Goal: Information Seeking & Learning: Learn about a topic

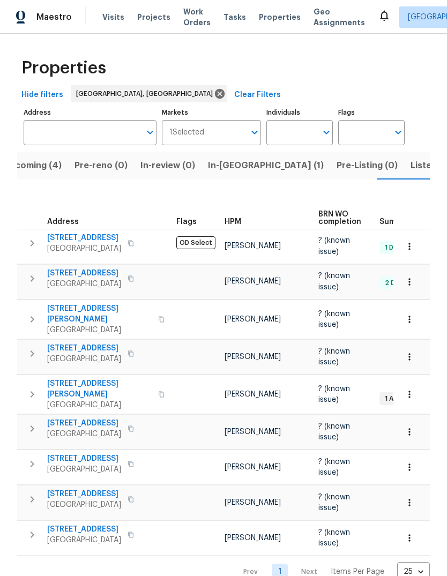
click at [411, 162] on span "Listed (22)" at bounding box center [434, 165] width 46 height 15
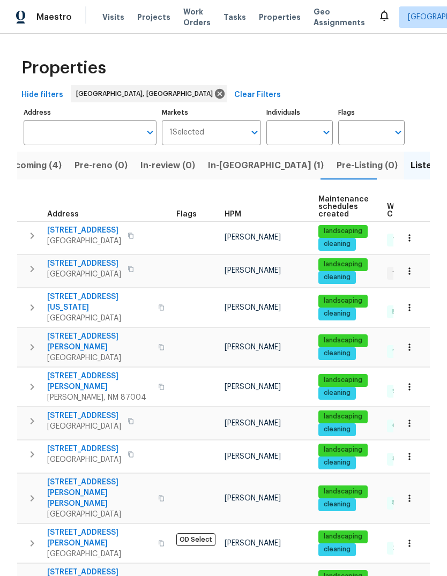
click at [97, 331] on span "[STREET_ADDRESS][PERSON_NAME]" at bounding box center [99, 341] width 105 height 21
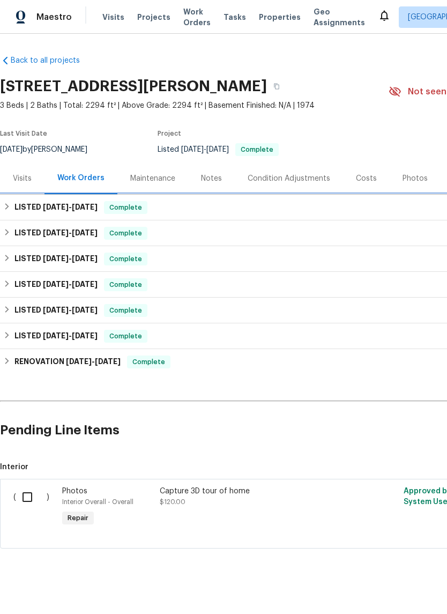
click at [32, 205] on h6 "LISTED 9/10/25 - 9/22/25" at bounding box center [55, 207] width 83 height 13
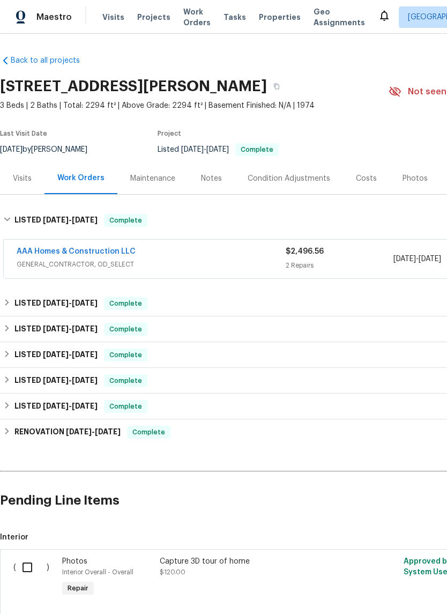
click at [65, 250] on link "AAA Homes & Construction LLC" at bounding box center [76, 252] width 119 height 8
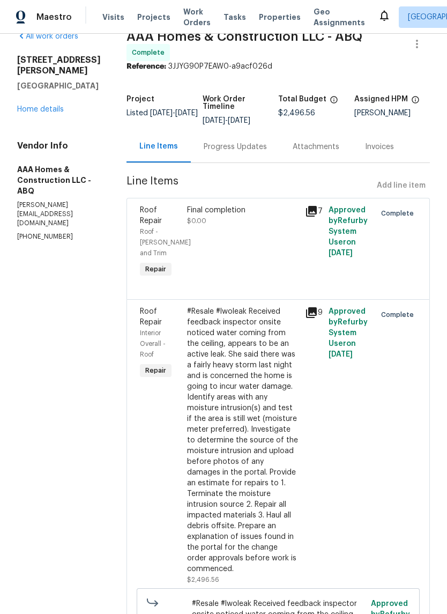
scroll to position [18, 0]
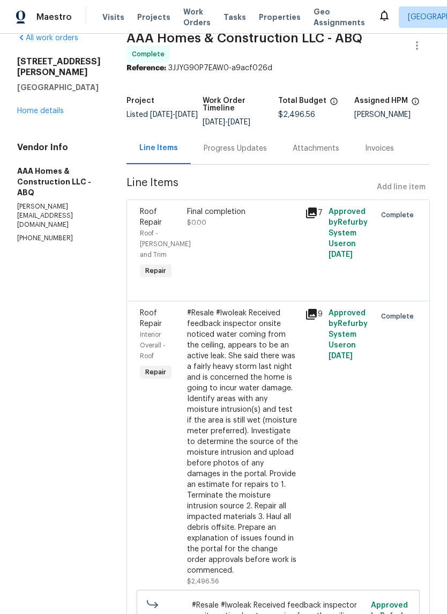
click at [239, 152] on div "Progress Updates" at bounding box center [235, 148] width 63 height 11
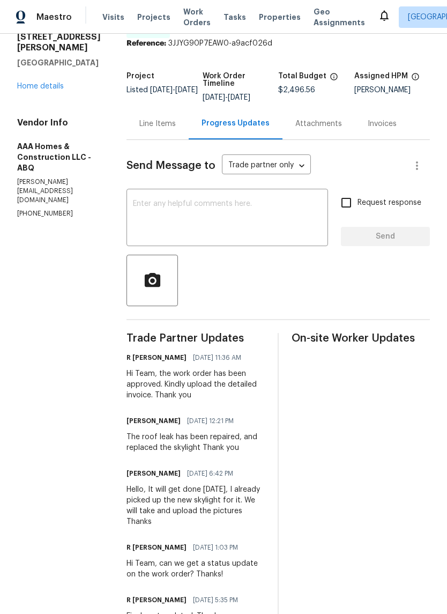
scroll to position [40, 0]
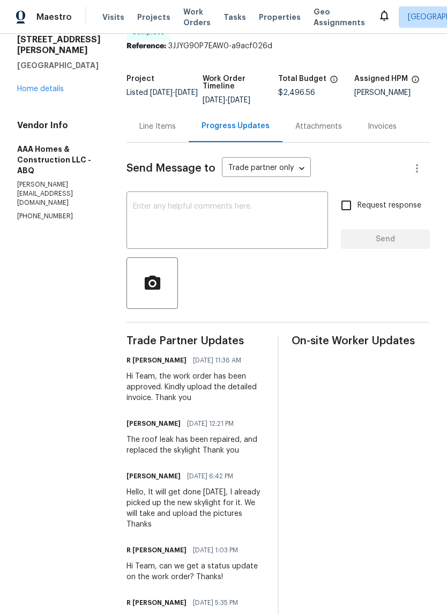
click at [51, 93] on link "Home details" at bounding box center [40, 89] width 47 height 8
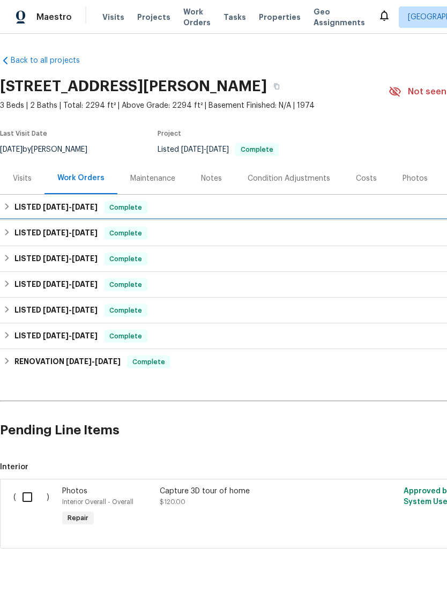
click at [34, 232] on h6 "LISTED 8/28/25 - 9/8/25" at bounding box center [55, 233] width 83 height 13
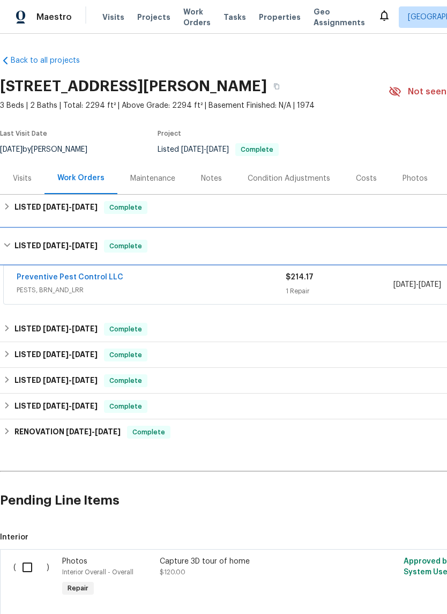
click at [34, 244] on h6 "LISTED 8/28/25 - 9/8/25" at bounding box center [55, 246] width 83 height 13
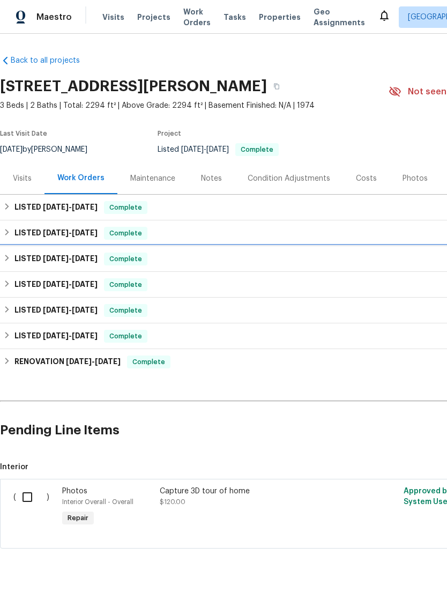
click at [26, 254] on h6 "LISTED 8/28/25 - 9/3/25" at bounding box center [55, 259] width 83 height 13
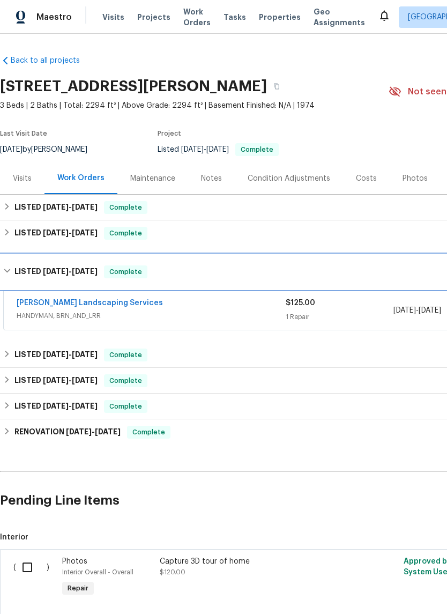
click at [31, 266] on h6 "LISTED 8/28/25 - 9/3/25" at bounding box center [55, 271] width 83 height 13
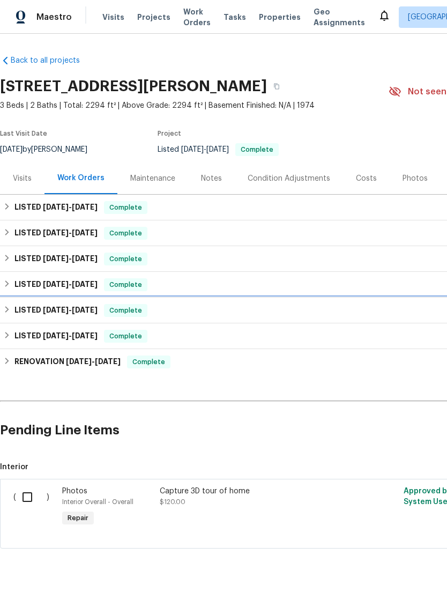
click at [34, 306] on h6 "LISTED 6/25/25 - 7/22/25" at bounding box center [55, 310] width 83 height 13
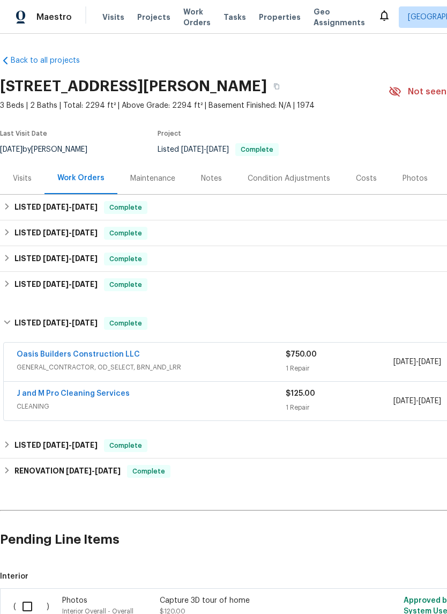
click at [43, 351] on link "Oasis Builders Construction LLC" at bounding box center [78, 355] width 123 height 8
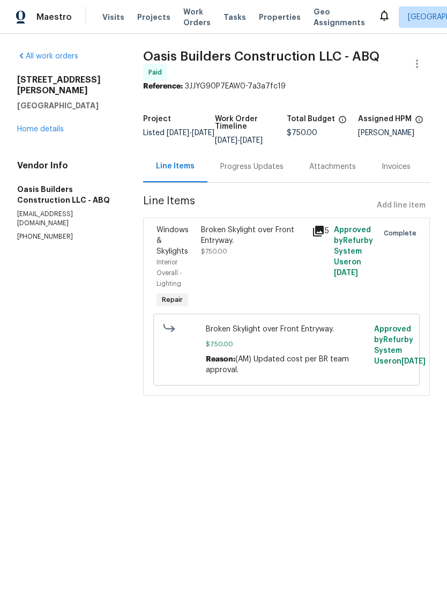
click at [39, 125] on link "Home details" at bounding box center [40, 129] width 47 height 8
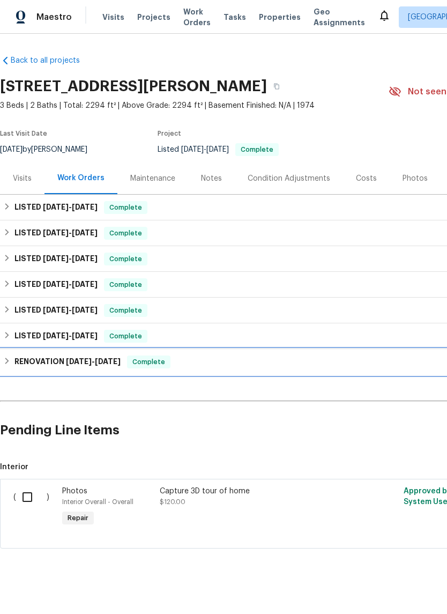
click at [51, 358] on h6 "RENOVATION 5/7/25 - 5/16/25" at bounding box center [67, 361] width 106 height 13
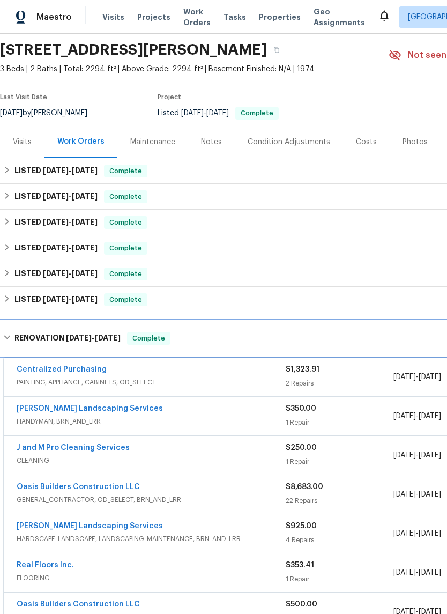
scroll to position [39, 0]
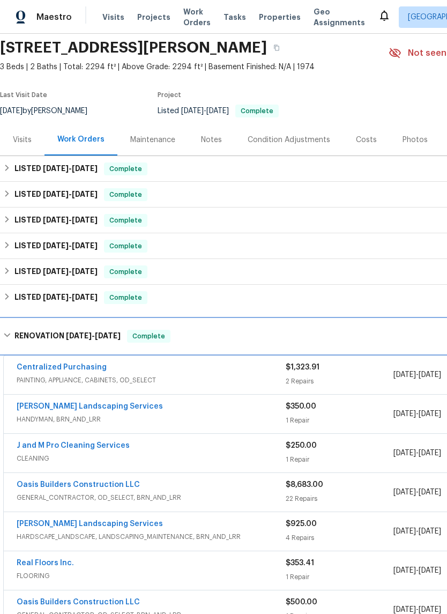
click at [46, 332] on h6 "RENOVATION 5/7/25 - 5/16/25" at bounding box center [67, 336] width 106 height 13
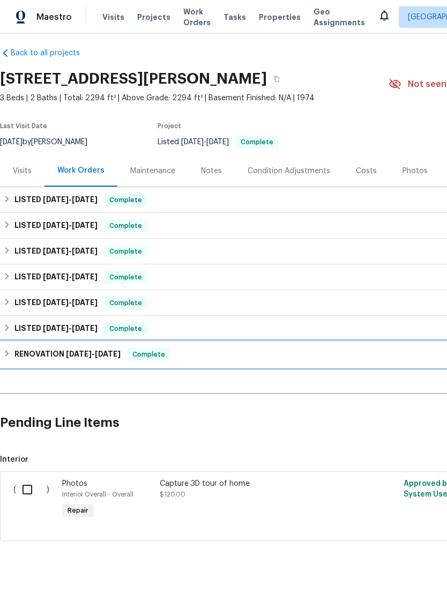
scroll to position [0, 0]
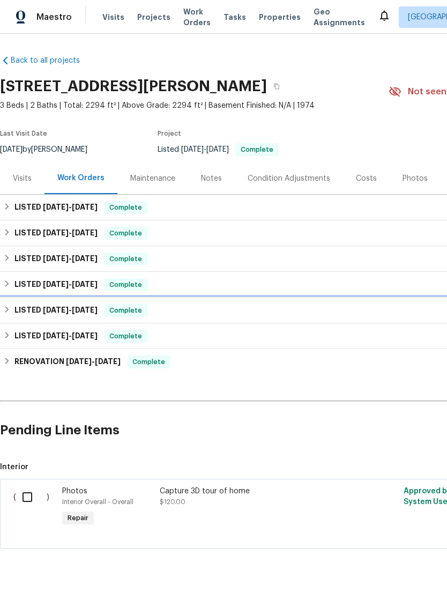
click at [47, 306] on span "6/25/25" at bounding box center [56, 310] width 26 height 8
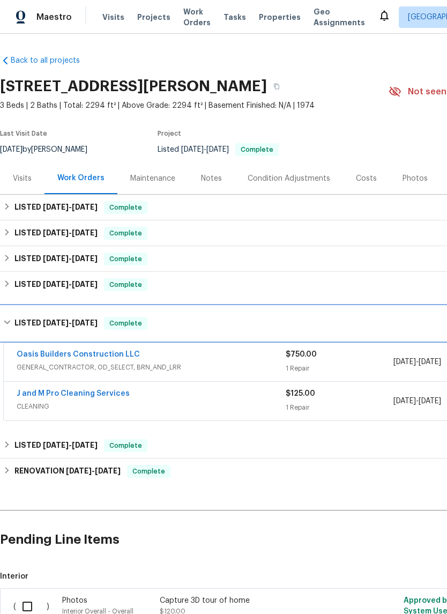
click at [41, 320] on h6 "LISTED 6/25/25 - 7/22/25" at bounding box center [55, 323] width 83 height 13
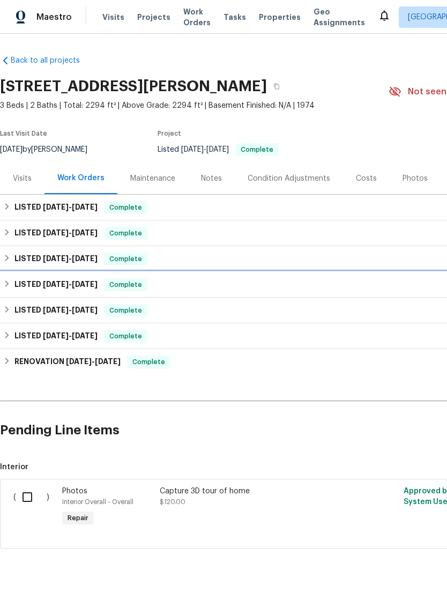
click at [33, 275] on div "LISTED 8/12/25 - 8/25/25 Complete" at bounding box center [303, 285] width 606 height 26
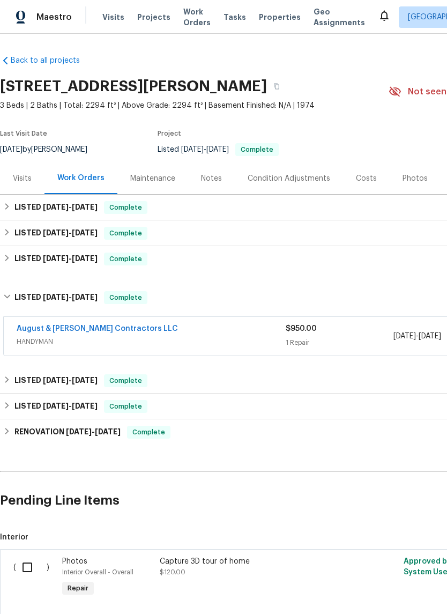
click at [57, 325] on link "August & Suttles Contractors LLC" at bounding box center [97, 329] width 161 height 8
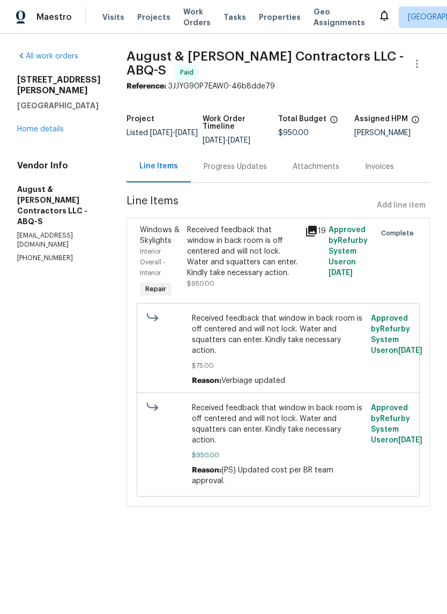
click at [34, 125] on link "Home details" at bounding box center [40, 129] width 47 height 8
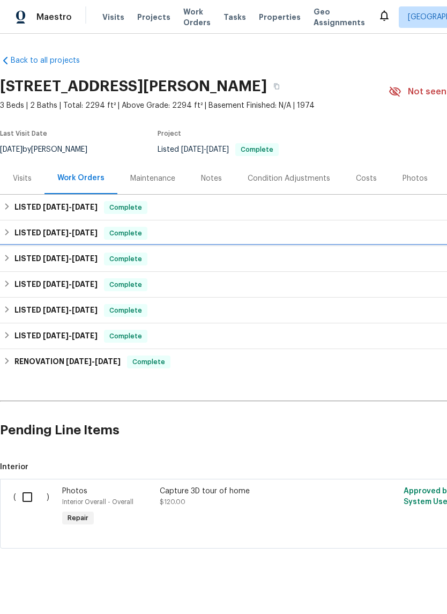
click at [41, 257] on h6 "LISTED 8/28/25 - 9/3/25" at bounding box center [55, 259] width 83 height 13
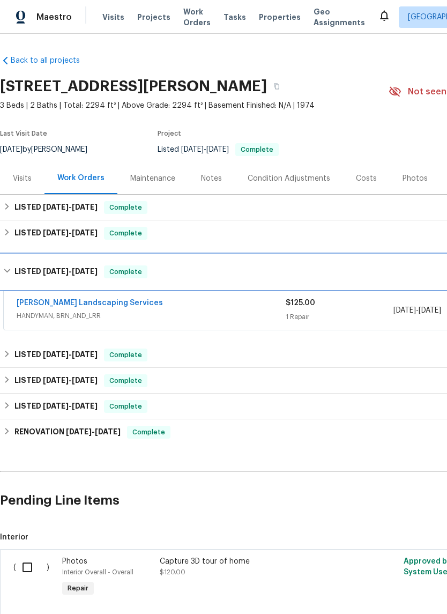
click at [45, 265] on h6 "LISTED 8/28/25 - 9/3/25" at bounding box center [55, 271] width 83 height 13
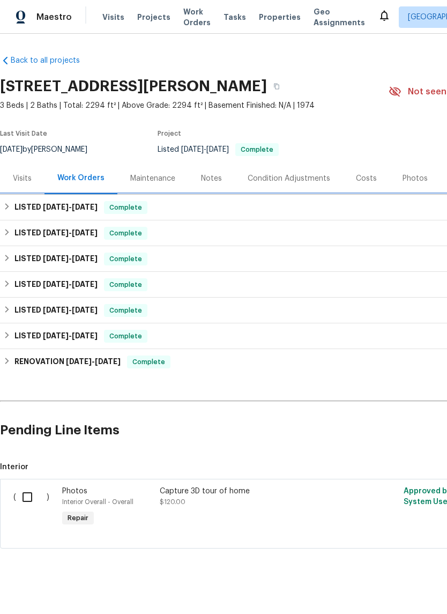
click at [36, 205] on h6 "LISTED 9/10/25 - 9/22/25" at bounding box center [55, 207] width 83 height 13
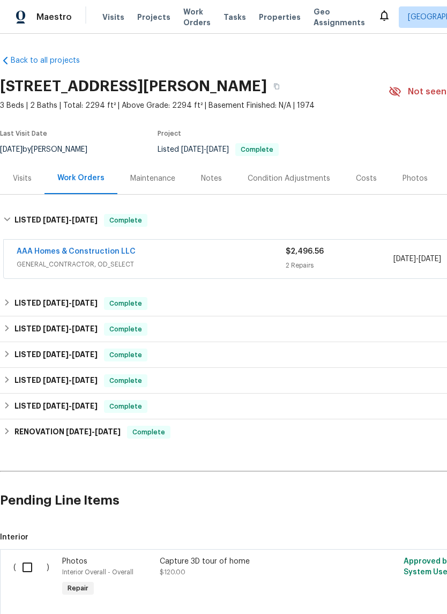
click at [53, 250] on link "AAA Homes & Construction LLC" at bounding box center [76, 252] width 119 height 8
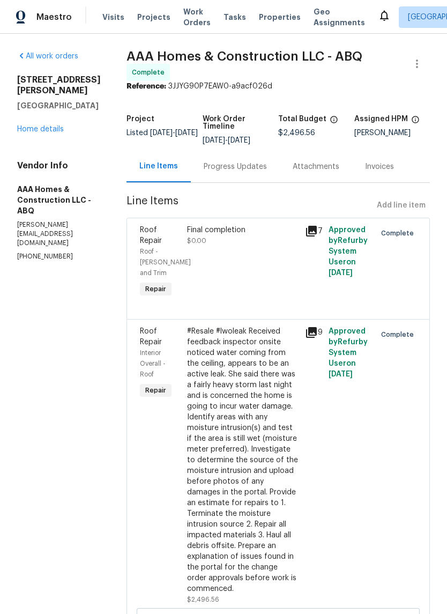
click at [208, 408] on div "#Resale #lwoleak Received feedback inspector onsite noticed water coming from t…" at bounding box center [243, 460] width 112 height 268
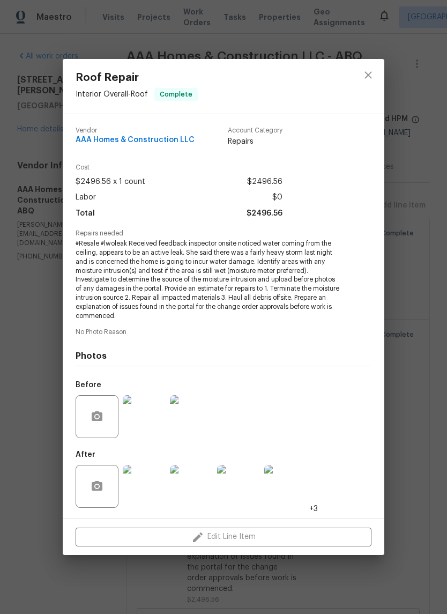
click at [142, 484] on img at bounding box center [144, 486] width 43 height 43
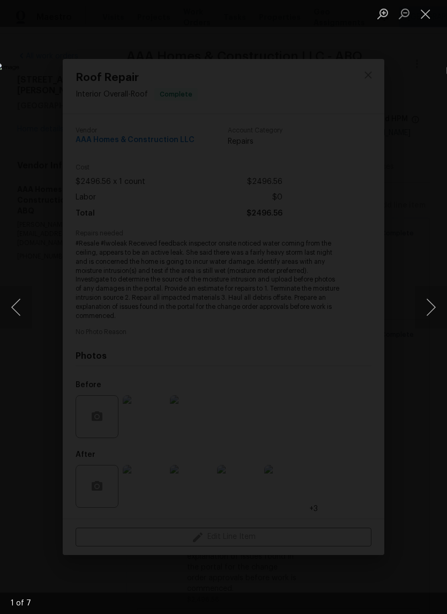
click at [427, 302] on button "Next image" at bounding box center [431, 307] width 32 height 43
click at [428, 300] on button "Next image" at bounding box center [431, 307] width 32 height 43
click at [433, 303] on button "Next image" at bounding box center [431, 307] width 32 height 43
click at [405, 131] on div "Lightbox" at bounding box center [223, 307] width 447 height 614
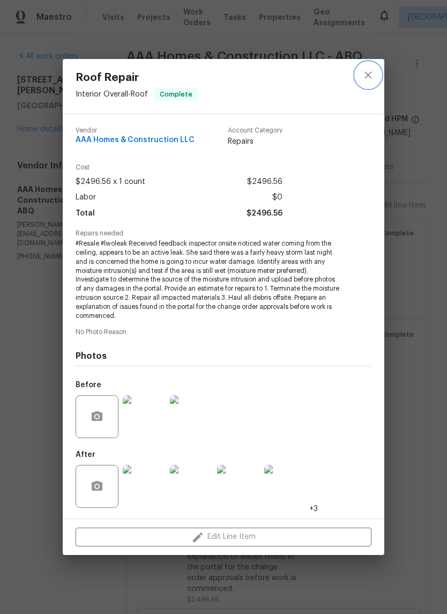
click at [367, 72] on icon "close" at bounding box center [368, 75] width 13 height 13
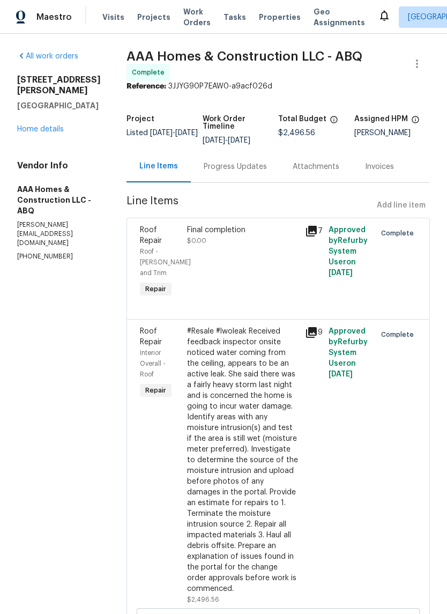
click at [231, 261] on div "Final completion $0.00" at bounding box center [243, 262] width 118 height 82
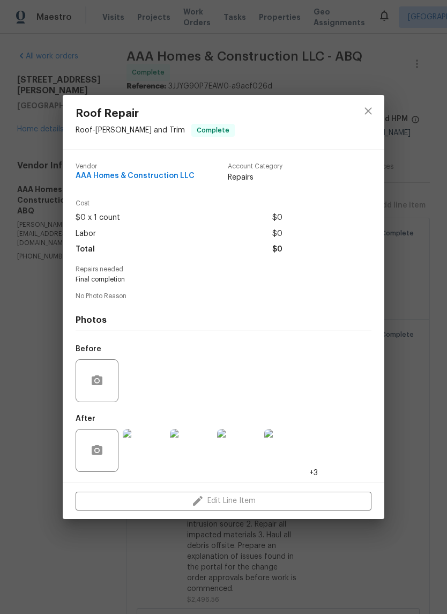
click at [142, 451] on img at bounding box center [144, 450] width 43 height 43
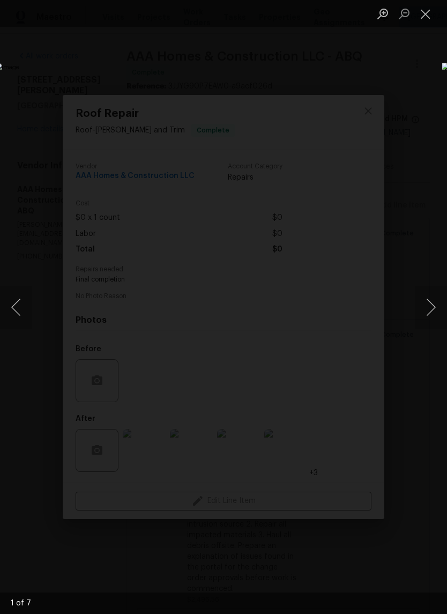
click at [432, 308] on button "Next image" at bounding box center [431, 307] width 32 height 43
click at [431, 305] on button "Next image" at bounding box center [431, 307] width 32 height 43
click at [432, 305] on button "Next image" at bounding box center [431, 307] width 32 height 43
click at [428, 18] on button "Close lightbox" at bounding box center [425, 13] width 21 height 19
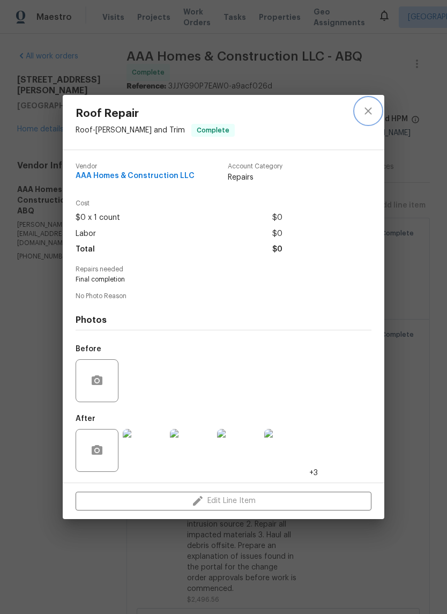
click at [369, 112] on icon "close" at bounding box center [368, 111] width 13 height 13
